Goal: Task Accomplishment & Management: Use online tool/utility

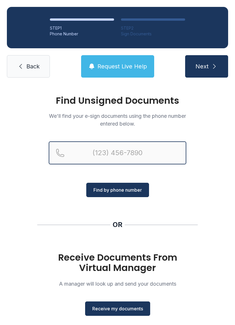
click at [104, 156] on input "Reservation phone number" at bounding box center [118, 152] width 138 height 23
type input "[PHONE_NUMBER]"
click at [207, 66] on button "Next" at bounding box center [207, 66] width 43 height 22
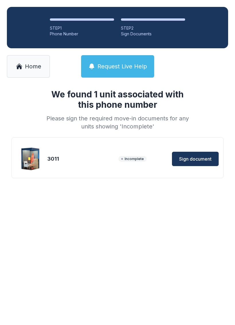
click at [196, 157] on span "Sign document" at bounding box center [195, 158] width 32 height 7
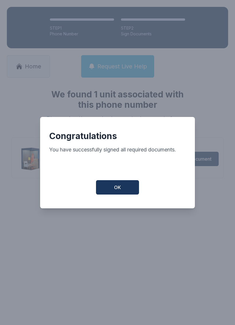
click at [124, 188] on button "OK" at bounding box center [117, 187] width 43 height 14
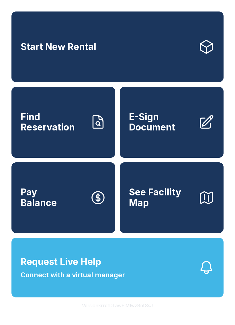
click at [132, 286] on button "Request Live Help Connect with a virtual manager" at bounding box center [117, 267] width 213 height 60
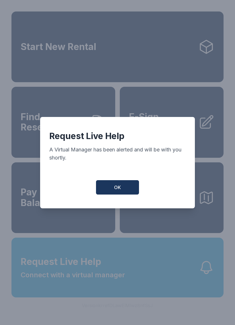
click at [116, 186] on button "OK" at bounding box center [117, 187] width 43 height 14
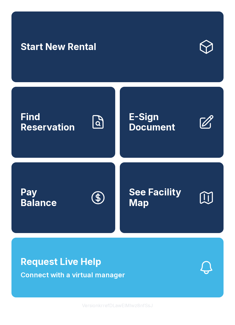
click at [100, 280] on span "Connect with a virtual manager" at bounding box center [73, 275] width 105 height 10
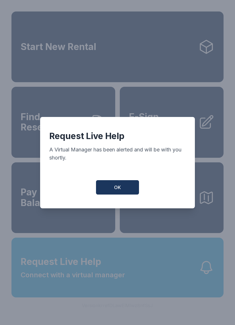
click at [117, 189] on span "OK" at bounding box center [117, 187] width 7 height 7
